Goal: Feedback & Contribution: Leave review/rating

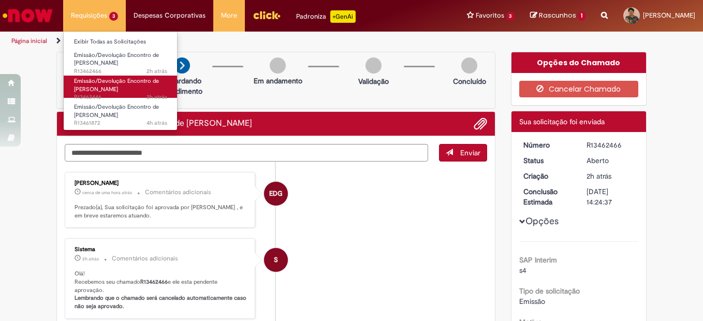
click at [129, 89] on link "Emissão/Devolução Encontro de Contas Fornecedor 2h atrás 2 horas atrás R13462446" at bounding box center [121, 87] width 114 height 22
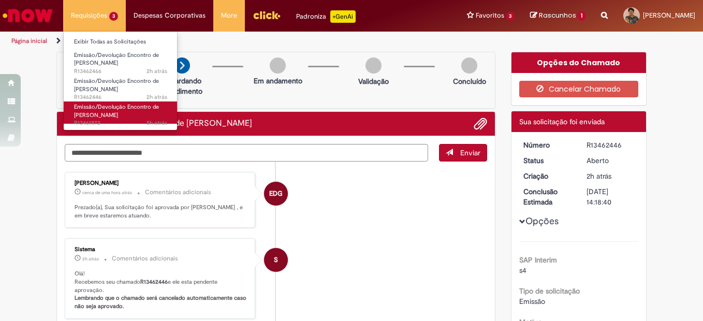
click at [109, 114] on span "Emissão/Devolução Encontro de [PERSON_NAME]" at bounding box center [116, 111] width 85 height 16
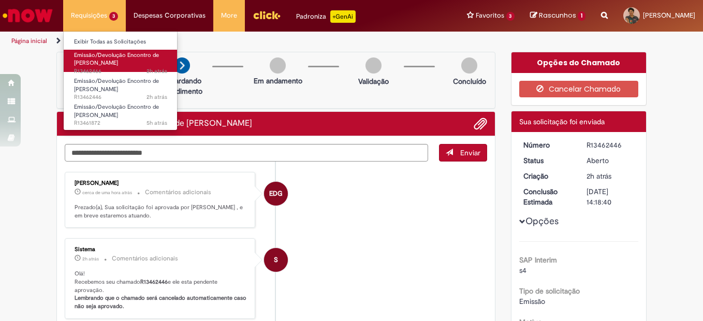
click at [132, 65] on link "Emissão/Devolução Encontro de Contas Fornecedor 2h atrás 2 horas atrás R13462466" at bounding box center [121, 61] width 114 height 22
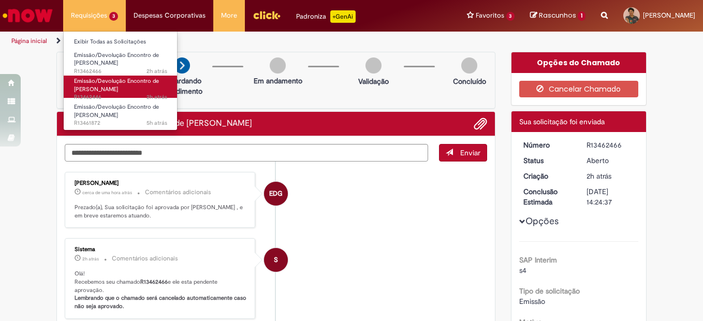
click at [103, 78] on span "Emissão/Devolução Encontro de [PERSON_NAME]" at bounding box center [116, 85] width 85 height 16
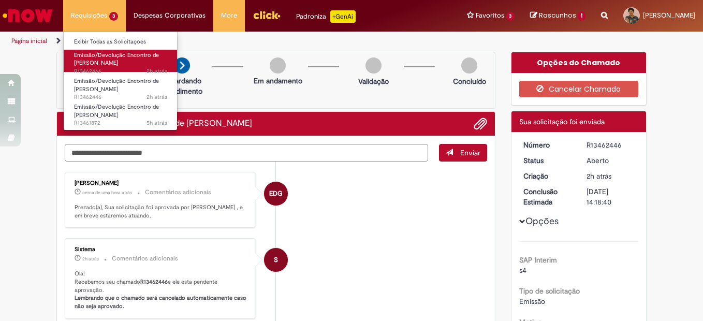
click at [124, 55] on span "Emissão/Devolução Encontro de [PERSON_NAME]" at bounding box center [116, 59] width 85 height 16
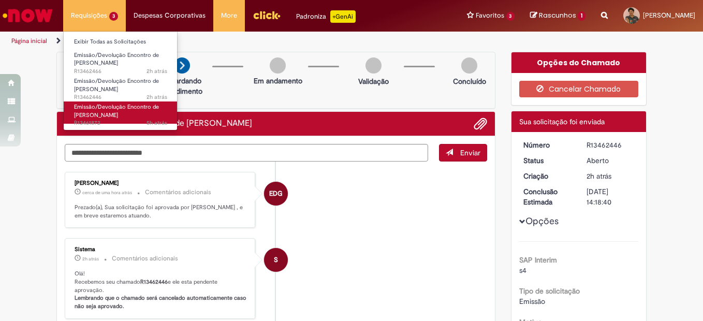
click at [112, 111] on span "Emissão/Devolução Encontro de [PERSON_NAME]" at bounding box center [116, 111] width 85 height 16
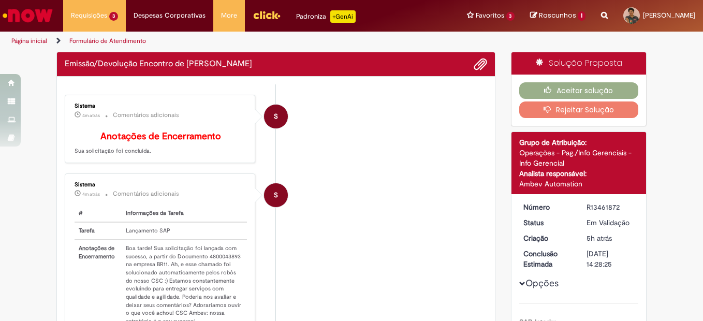
click at [397, 205] on li "S Sistema 4m atrás 4 minutos atrás Comentários adicionais # Informações da Tare…" at bounding box center [276, 261] width 423 height 175
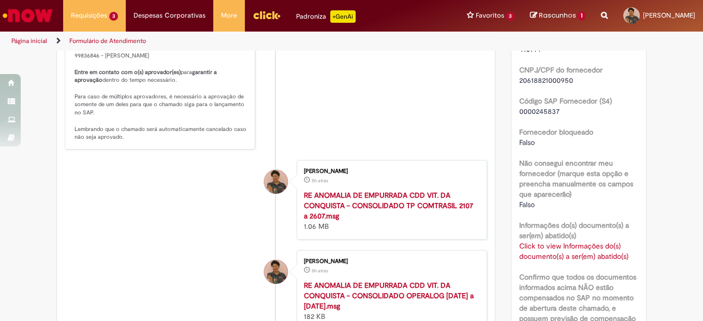
scroll to position [691, 0]
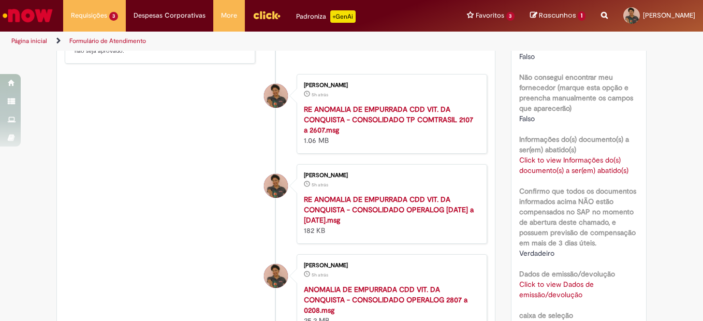
click at [561, 166] on link "Click to view Informações do(s) documento(s) a ser(em) abatido(s)" at bounding box center [574, 165] width 109 height 20
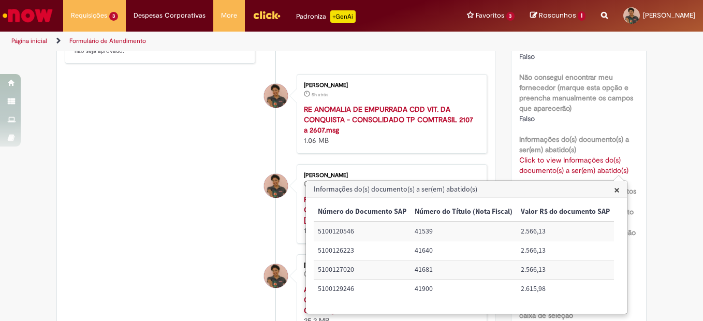
click at [174, 174] on ul "S Sistema 5m atrás 5 minutos atrás Comentários adicionais Anotações de Encerram…" at bounding box center [276, 145] width 423 height 1382
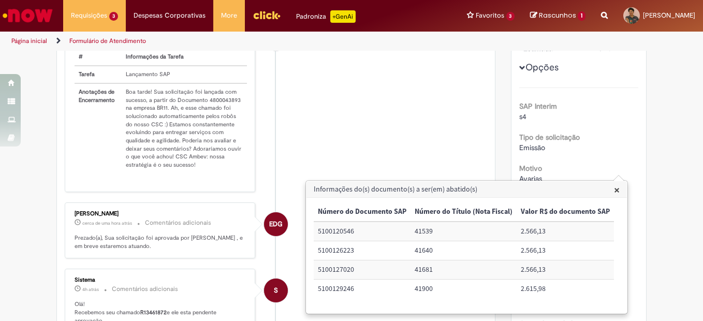
scroll to position [0, 0]
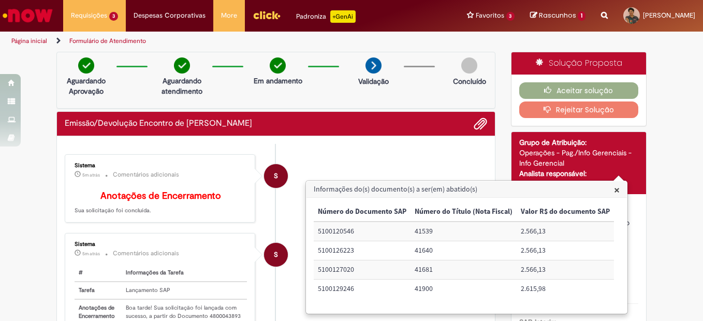
click at [614, 191] on span "×" at bounding box center [617, 190] width 6 height 14
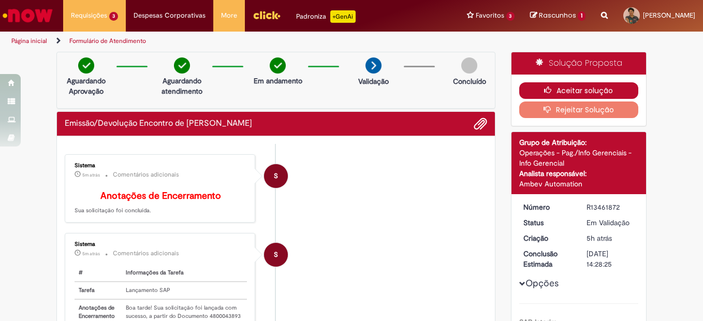
click at [555, 89] on button "Aceitar solução" at bounding box center [580, 90] width 120 height 17
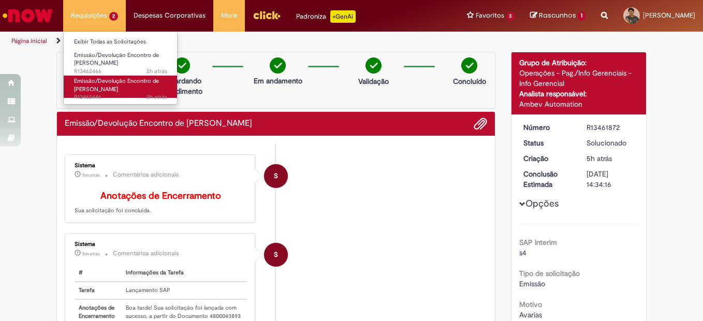
click at [114, 82] on span "Emissão/Devolução Encontro de [PERSON_NAME]" at bounding box center [116, 85] width 85 height 16
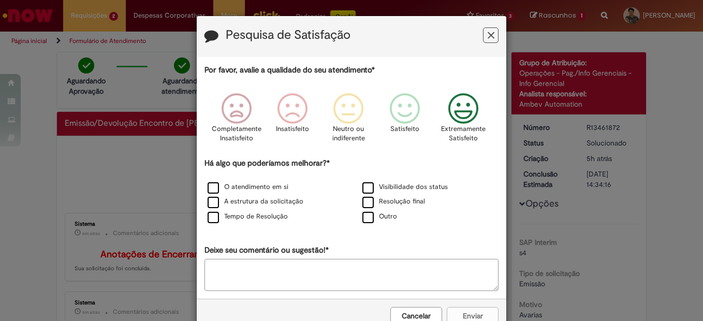
click at [468, 125] on p "Extremamente Satisfeito" at bounding box center [463, 133] width 45 height 19
click at [377, 188] on label "Visibilidade dos status" at bounding box center [405, 187] width 85 height 10
click at [266, 197] on label "A estrutura da solicitação" at bounding box center [256, 202] width 96 height 10
click at [258, 186] on label "O atendimento em si" at bounding box center [248, 187] width 81 height 10
click at [466, 309] on button "Enviar" at bounding box center [473, 316] width 52 height 18
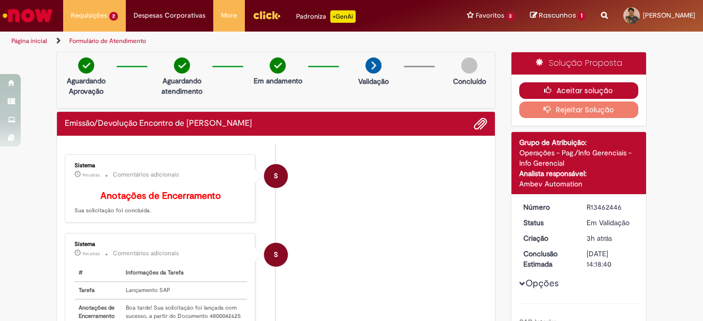
click at [548, 93] on icon "button" at bounding box center [550, 90] width 12 height 7
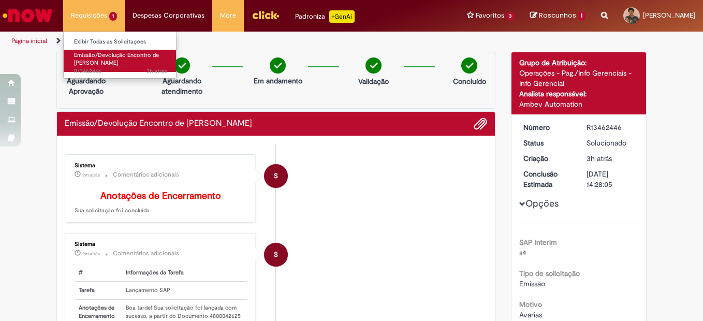
click at [102, 56] on span "Emissão/Devolução Encontro de [PERSON_NAME]" at bounding box center [116, 59] width 85 height 16
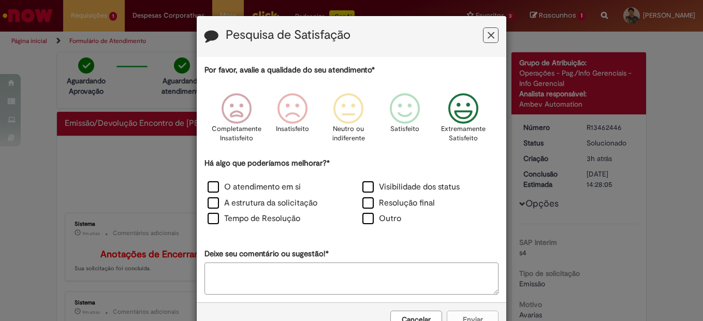
click at [477, 106] on icon "Feedback" at bounding box center [463, 108] width 39 height 31
click at [378, 187] on label "Visibilidade dos status" at bounding box center [411, 187] width 97 height 12
click at [246, 190] on label "O atendimento em si" at bounding box center [254, 187] width 93 height 12
click at [453, 318] on button "Enviar" at bounding box center [473, 320] width 52 height 18
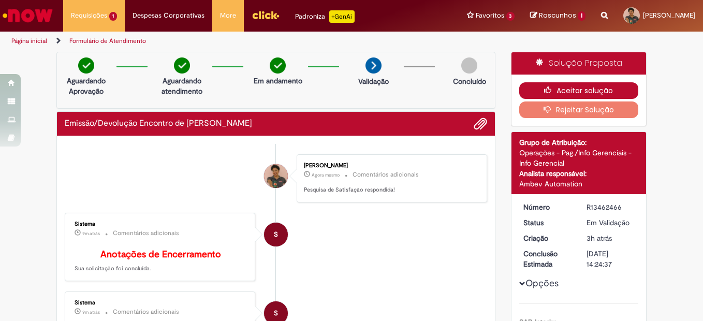
click at [584, 90] on button "Aceitar solução" at bounding box center [580, 90] width 120 height 17
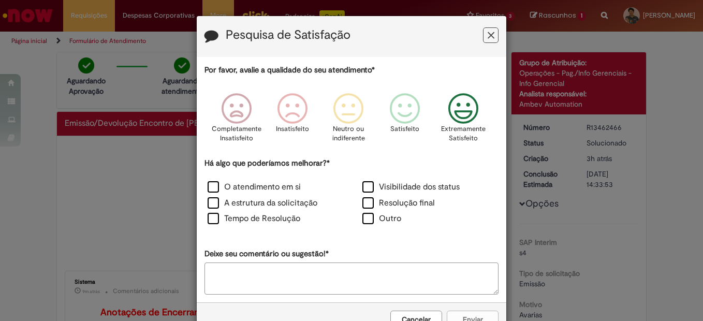
click at [458, 106] on icon "Feedback" at bounding box center [463, 108] width 39 height 31
click at [250, 193] on label "O atendimento em si" at bounding box center [254, 187] width 93 height 12
click at [243, 201] on label "A estrutura da solicitação" at bounding box center [263, 203] width 110 height 12
click at [247, 214] on label "Tempo de Resolução" at bounding box center [254, 219] width 93 height 12
click at [455, 311] on button "Enviar" at bounding box center [473, 320] width 52 height 18
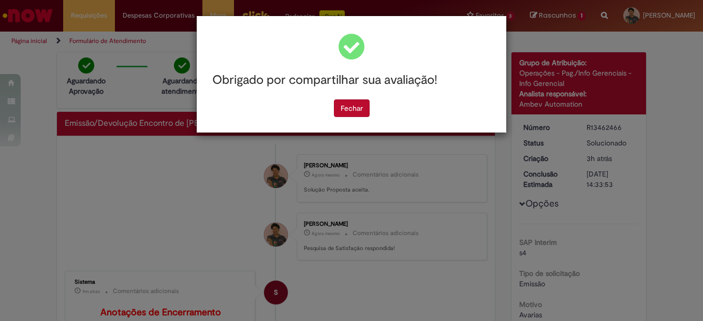
click at [370, 112] on div "Fechar" at bounding box center [352, 108] width 294 height 18
click at [362, 109] on button "Fechar" at bounding box center [352, 108] width 36 height 18
